Goal: Find specific page/section: Find specific page/section

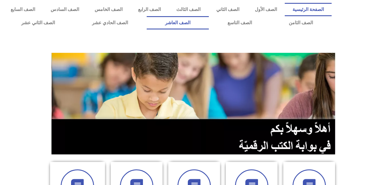
click at [209, 23] on link "الصف العاشر" at bounding box center [178, 22] width 62 height 13
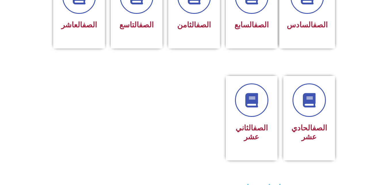
scroll to position [284, 0]
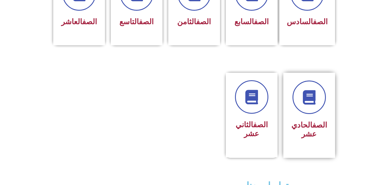
click at [313, 108] on div "الصف الحادي عشر" at bounding box center [309, 110] width 36 height 61
click at [307, 120] on h3 "الصف الحادي عشر" at bounding box center [309, 129] width 36 height 18
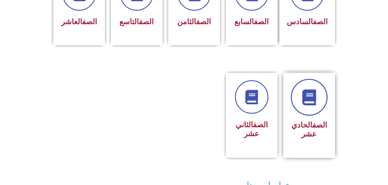
click at [308, 94] on icon at bounding box center [310, 97] width 16 height 16
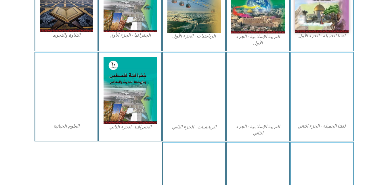
scroll to position [219, 0]
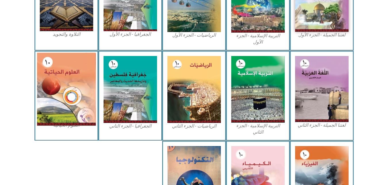
click at [64, 87] on img at bounding box center [66, 88] width 59 height 73
click at [66, 116] on img at bounding box center [66, 88] width 59 height 73
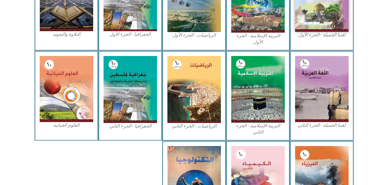
click at [62, 123] on figcaption "العلوم الحياتية" at bounding box center [67, 125] width 54 height 6
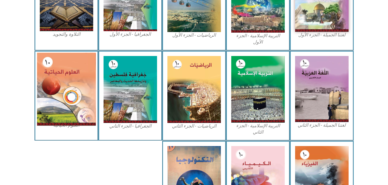
click at [61, 67] on img at bounding box center [66, 88] width 59 height 73
click at [66, 77] on img at bounding box center [66, 88] width 59 height 73
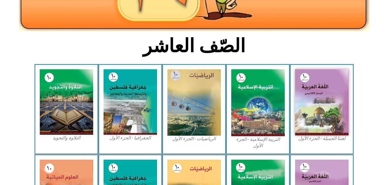
scroll to position [0, 0]
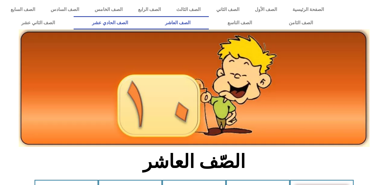
click at [147, 20] on link "الصف الحادي عشر" at bounding box center [110, 22] width 73 height 13
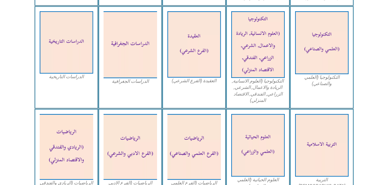
scroll to position [288, 0]
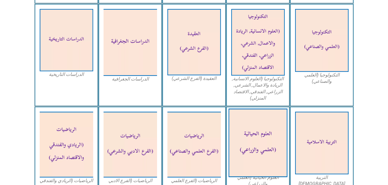
click at [260, 142] on img at bounding box center [258, 143] width 59 height 69
click at [262, 148] on img at bounding box center [258, 143] width 59 height 69
click at [268, 156] on img at bounding box center [258, 143] width 59 height 69
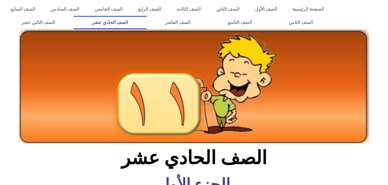
scroll to position [0, 0]
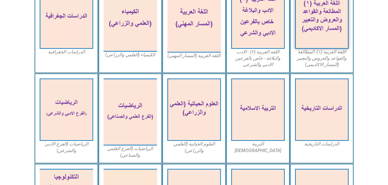
scroll to position [207, 0]
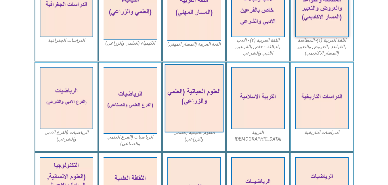
click at [180, 103] on img at bounding box center [194, 98] width 59 height 69
click at [201, 119] on img at bounding box center [194, 98] width 59 height 69
click at [200, 94] on img at bounding box center [194, 98] width 59 height 69
